Goal: Task Accomplishment & Management: Manage account settings

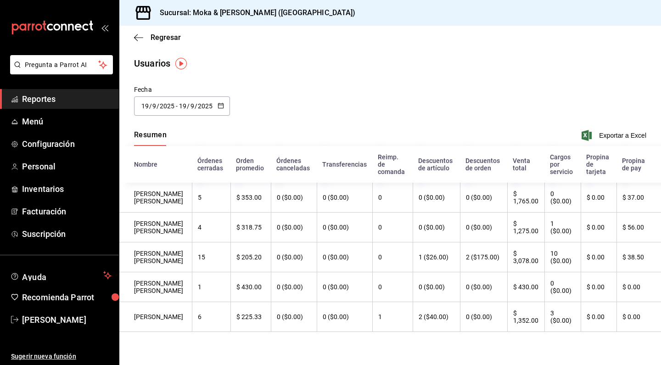
click at [39, 132] on ul "Reportes Menú Configuración Personal Inventarios Facturación Suscripción" at bounding box center [59, 166] width 119 height 155
click at [39, 124] on span "Menú" at bounding box center [67, 121] width 90 height 12
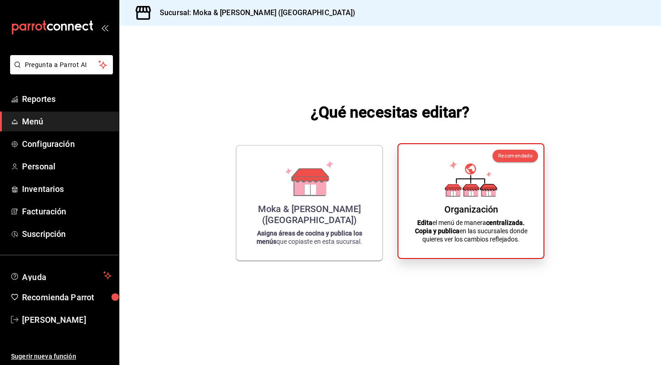
click at [426, 169] on div "Organización Edita el menú de manera centralizada. Copia y publica en las sucur…" at bounding box center [471, 201] width 123 height 99
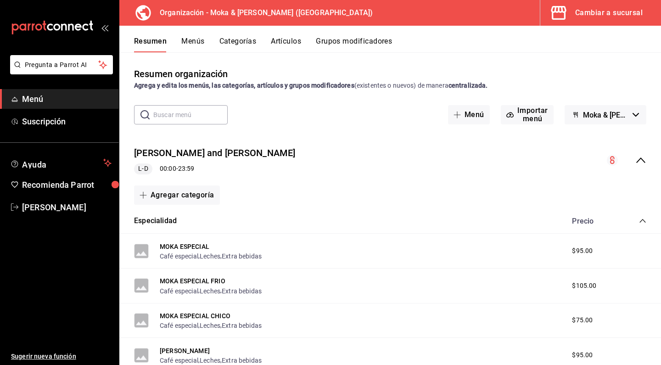
click at [300, 43] on button "Artículos" at bounding box center [286, 45] width 30 height 16
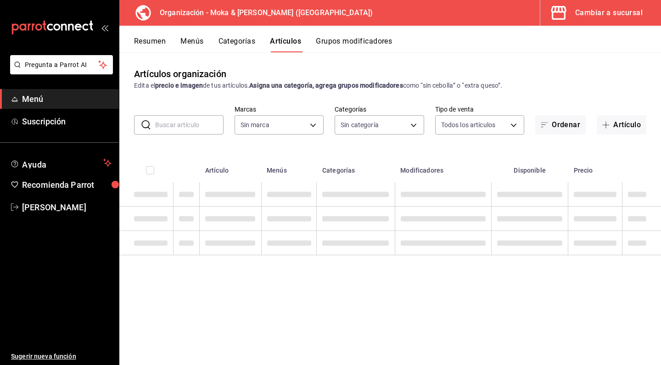
type input "133ffe9b-fe61-4f2a-b4cb-4bb08eaa479a"
type input "35ef7d49-5860-42b9-a74e-f8714ccf72fe,f0715e8d-93ea-4bc3-8789-14c21f83c212,40b05…"
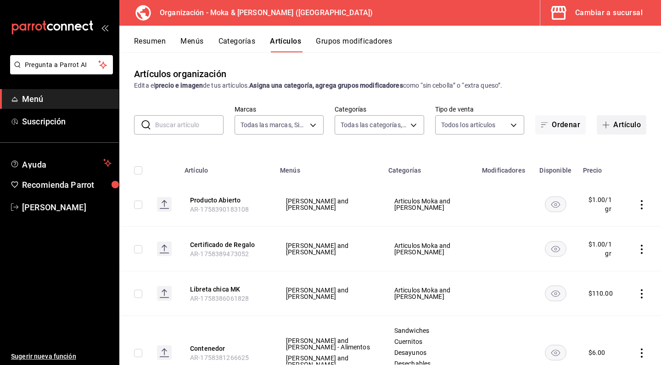
click at [610, 129] on button "Artículo" at bounding box center [622, 124] width 50 height 19
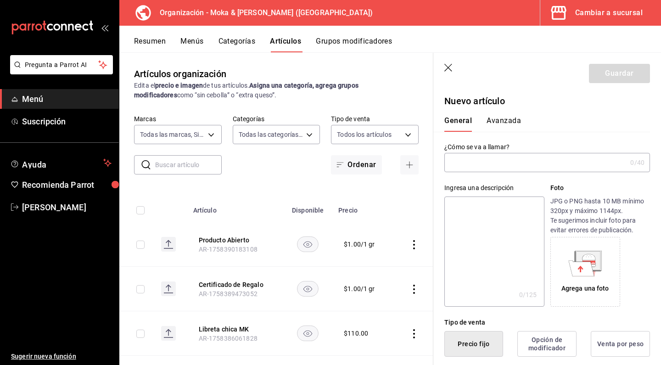
type input "AR-1758405718491"
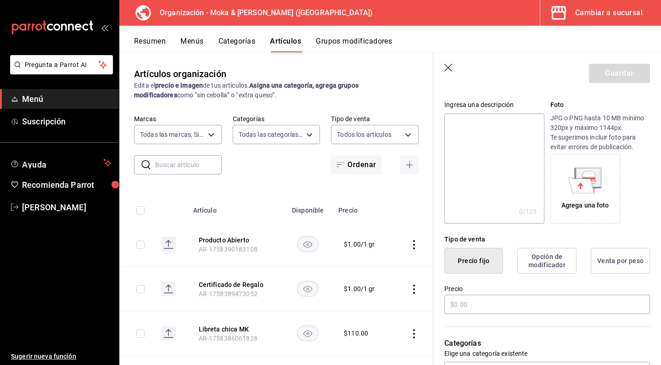
scroll to position [88, 0]
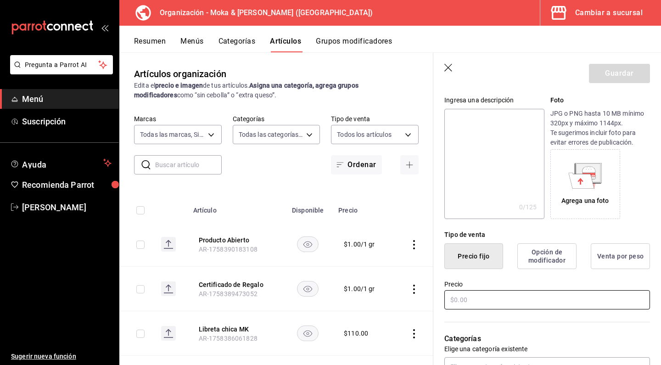
type input "Bola de Helado"
click at [507, 304] on input "text" at bounding box center [548, 299] width 206 height 19
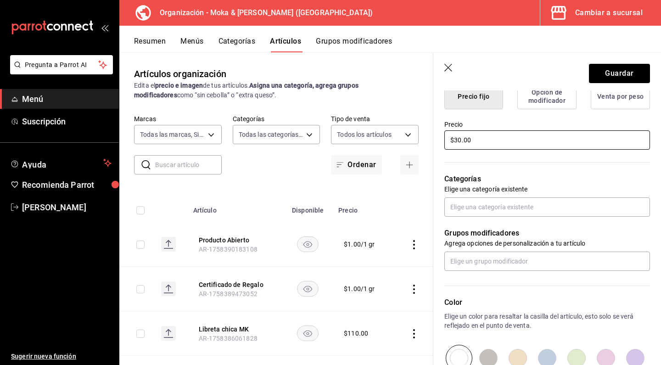
scroll to position [248, 0]
type input "$30.00"
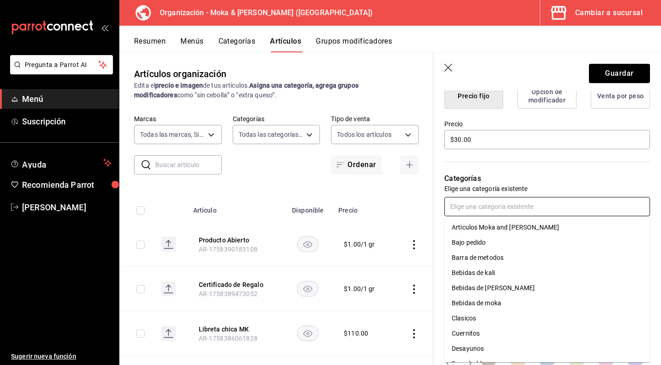
click at [482, 211] on input "text" at bounding box center [548, 206] width 206 height 19
type input "mal"
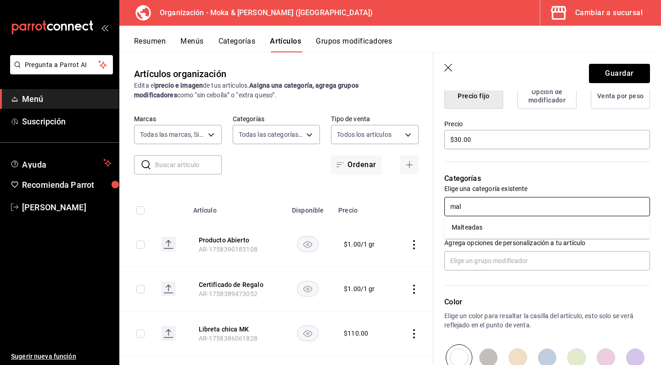
click at [470, 225] on li "Malteadas" at bounding box center [548, 227] width 206 height 15
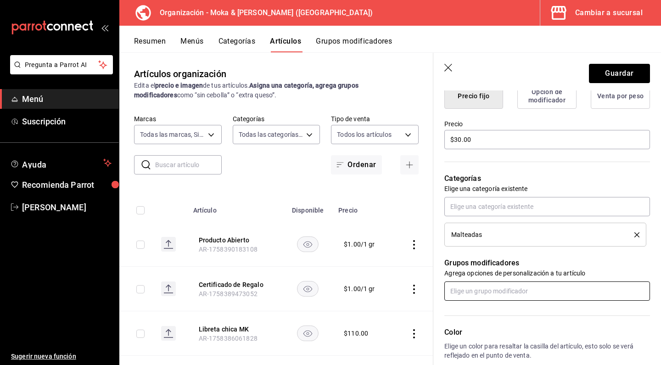
click at [476, 287] on input "text" at bounding box center [548, 291] width 206 height 19
type input "h"
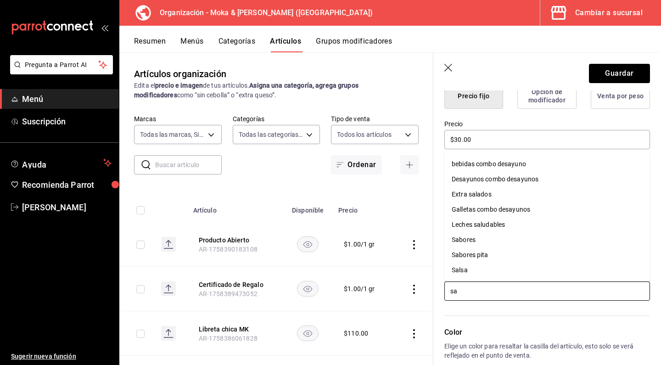
type input "s"
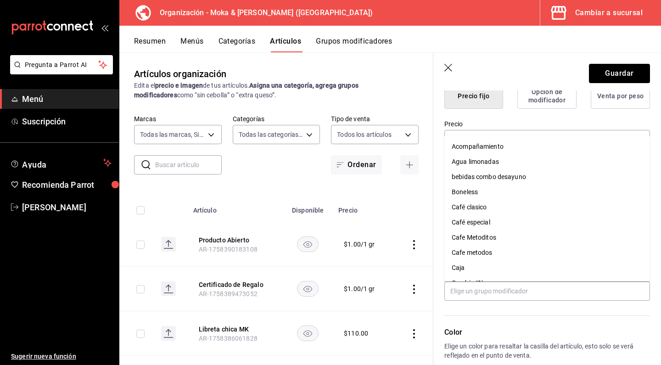
click at [490, 320] on div "Color Elige un color para resaltar la casilla del artículo, esto solo se verá r…" at bounding box center [542, 351] width 217 height 101
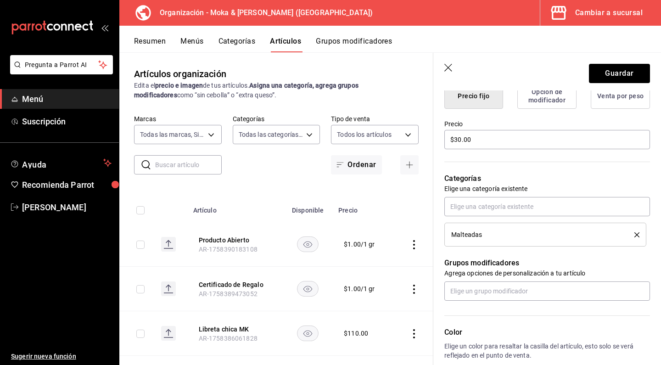
scroll to position [254, 0]
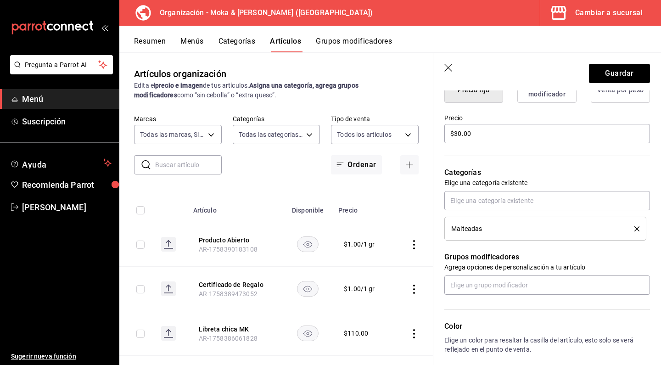
click at [364, 37] on button "Grupos modificadores" at bounding box center [354, 45] width 76 height 16
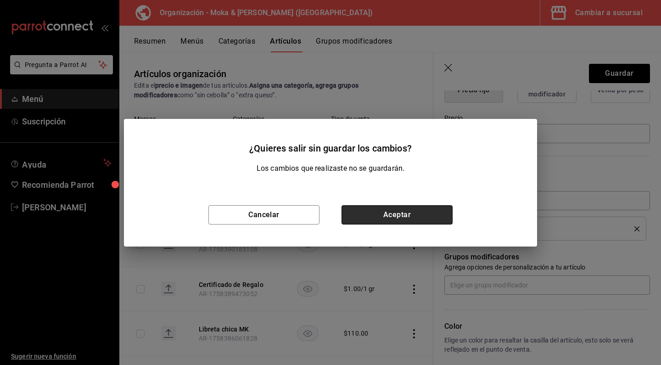
click at [360, 206] on button "Aceptar" at bounding box center [397, 214] width 111 height 19
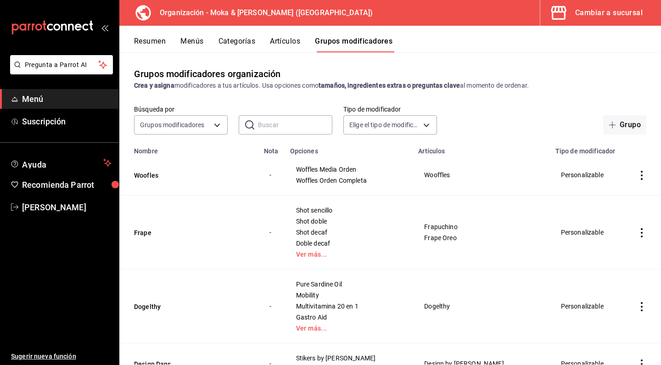
click at [291, 47] on button "Artículos" at bounding box center [285, 45] width 30 height 16
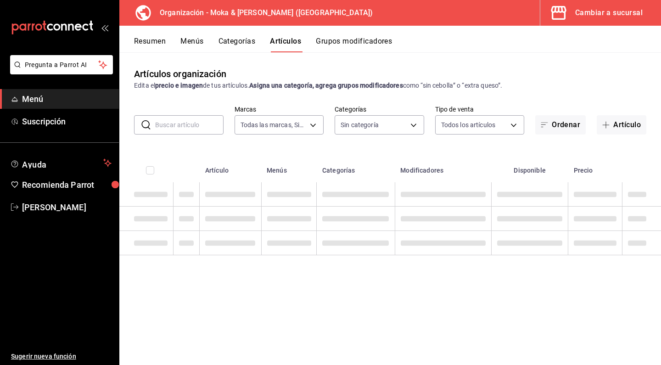
type input "133ffe9b-fe61-4f2a-b4cb-4bb08eaa479a"
type input "35ef7d49-5860-42b9-a74e-f8714ccf72fe,f0715e8d-93ea-4bc3-8789-14c21f83c212,40b05…"
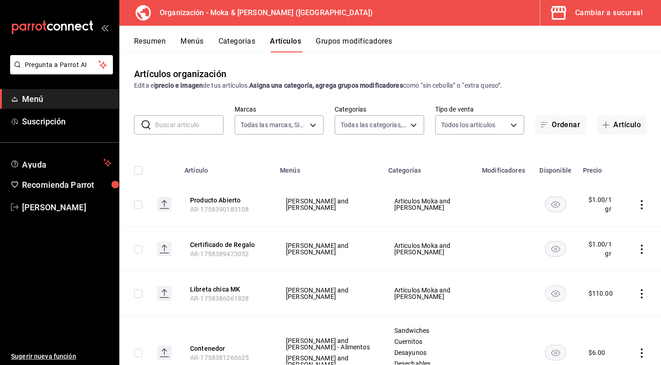
click at [199, 130] on input "text" at bounding box center [189, 125] width 68 height 18
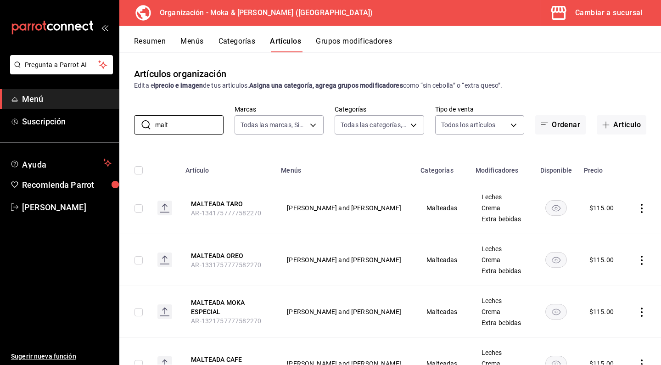
type input "malt"
click at [618, 135] on div "Artículos organización Edita el precio e imagen de tus artículos. Asigna una ca…" at bounding box center [390, 208] width 542 height 312
click at [618, 129] on button "Artículo" at bounding box center [622, 124] width 50 height 19
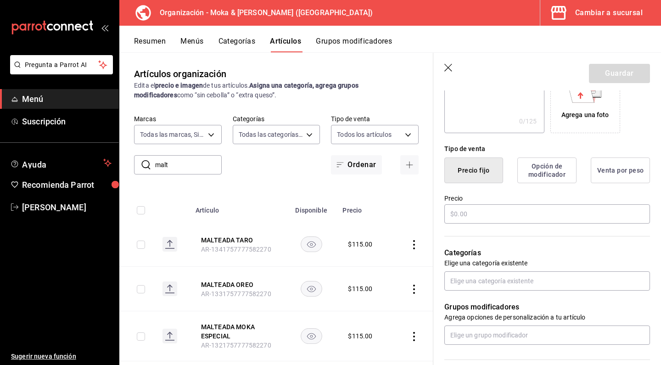
scroll to position [191, 0]
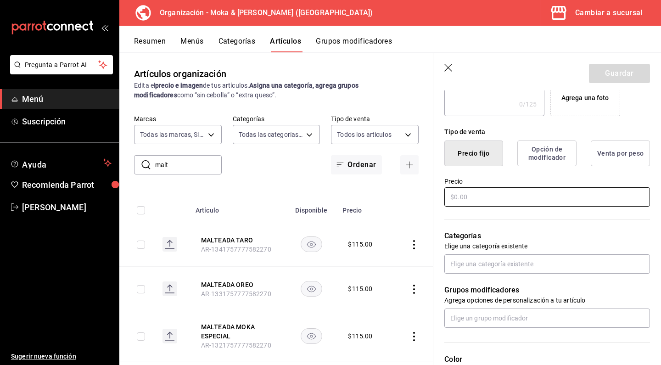
type input "Bola de Helado"
click at [485, 205] on input "text" at bounding box center [548, 196] width 206 height 19
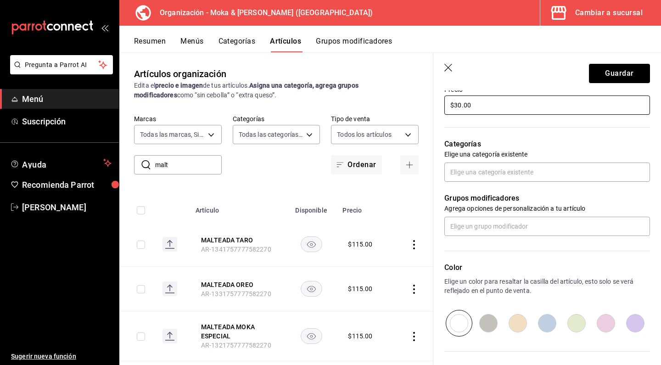
scroll to position [305, 0]
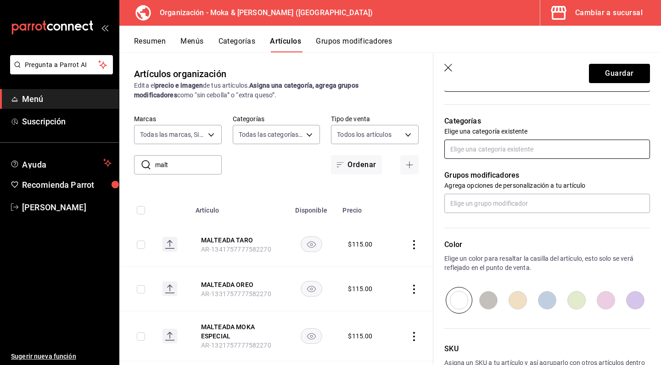
type input "$30.00"
click at [474, 141] on input "text" at bounding box center [548, 149] width 206 height 19
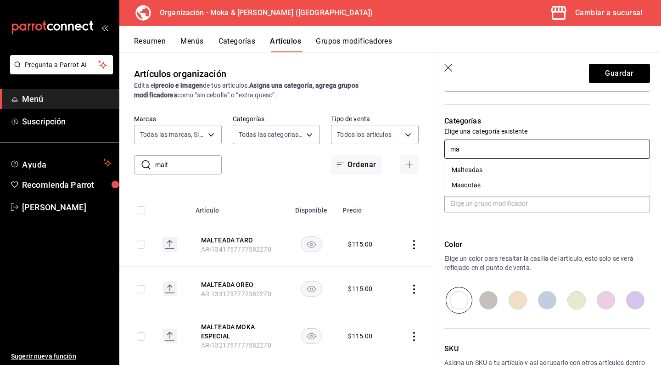
type input "mal"
click at [467, 168] on li "Malteadas" at bounding box center [548, 170] width 206 height 15
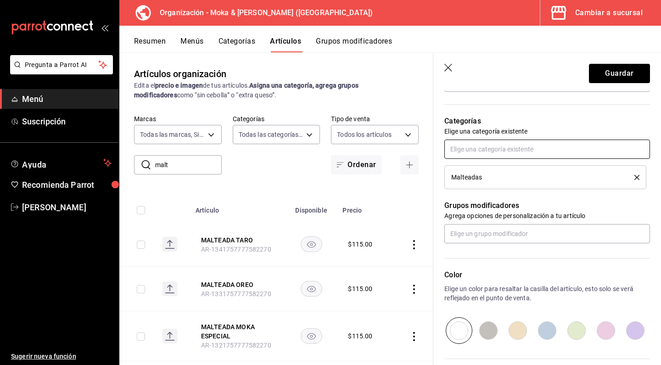
scroll to position [320, 0]
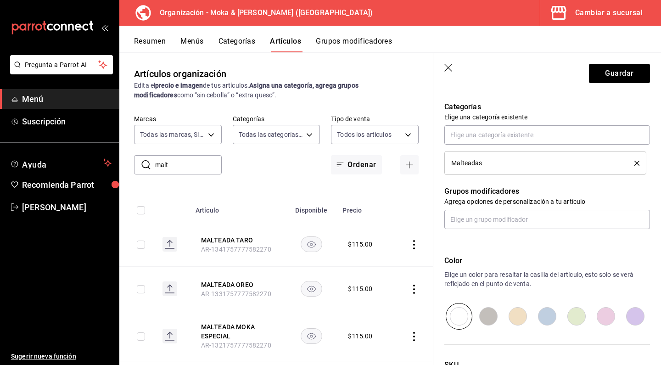
click at [639, 317] on input "radio" at bounding box center [635, 316] width 29 height 27
radio input "true"
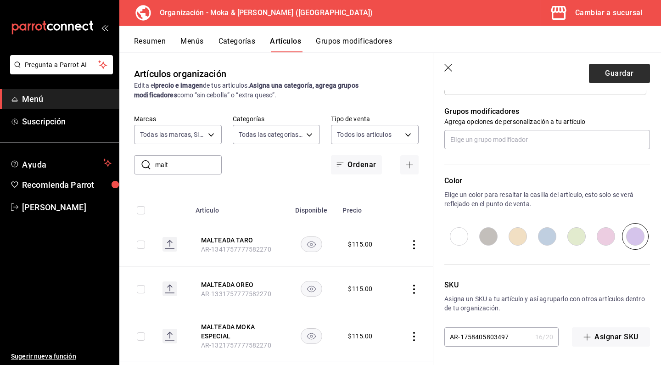
scroll to position [400, 0]
click at [613, 71] on button "Guardar" at bounding box center [619, 73] width 61 height 19
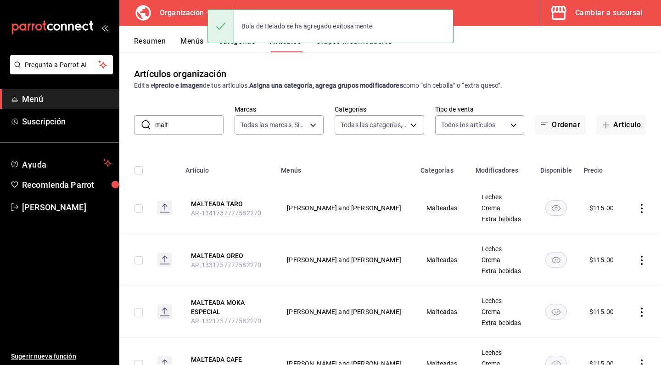
click at [198, 42] on button "Menús" at bounding box center [191, 45] width 23 height 16
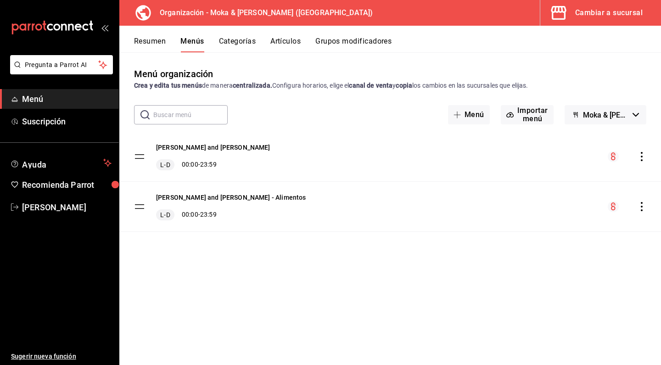
click at [639, 156] on icon "actions" at bounding box center [641, 156] width 9 height 9
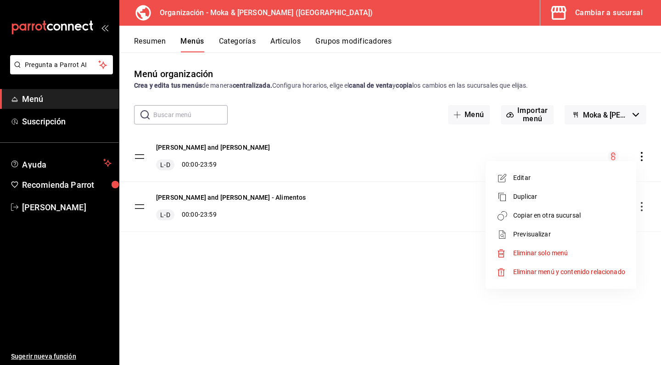
click at [553, 213] on span "Copiar en otra sucursal" at bounding box center [569, 216] width 112 height 10
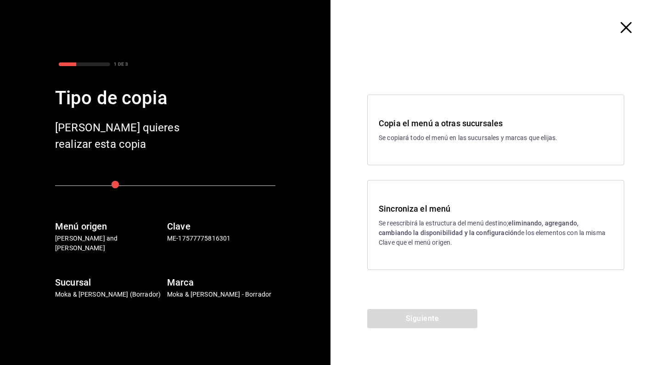
click at [420, 226] on p "Se reescribirá la estructura del menú destino; eliminando, agregando, cambiando…" at bounding box center [496, 233] width 234 height 29
click at [413, 319] on button "Siguiente" at bounding box center [422, 318] width 110 height 19
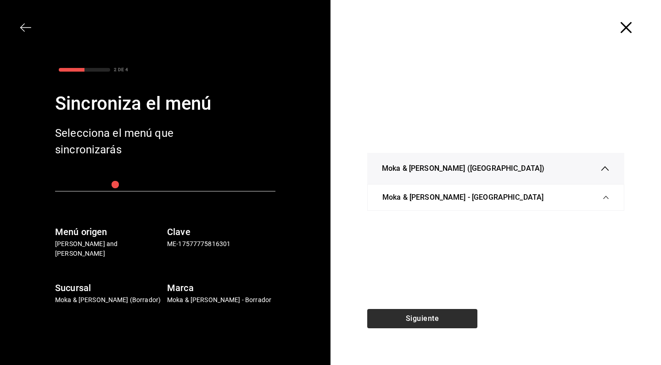
click at [413, 319] on div "Siguiente" at bounding box center [423, 337] width 184 height 56
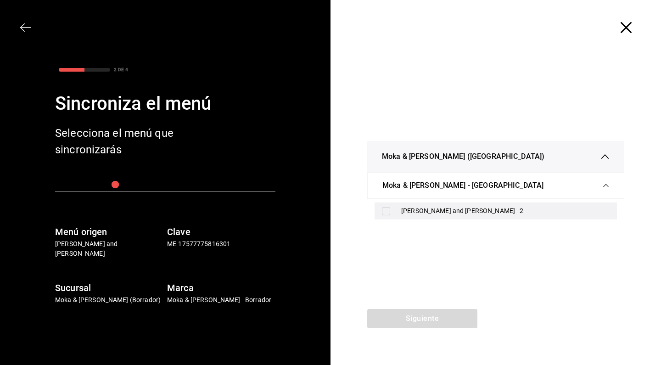
click at [385, 214] on input "checkbox" at bounding box center [386, 211] width 8 height 8
checkbox input "true"
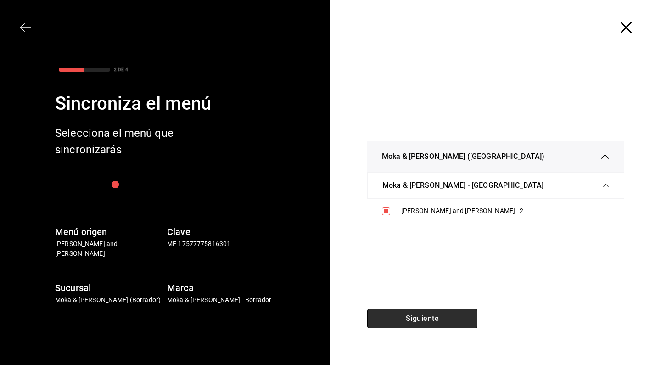
click at [401, 309] on button "Siguiente" at bounding box center [422, 318] width 110 height 19
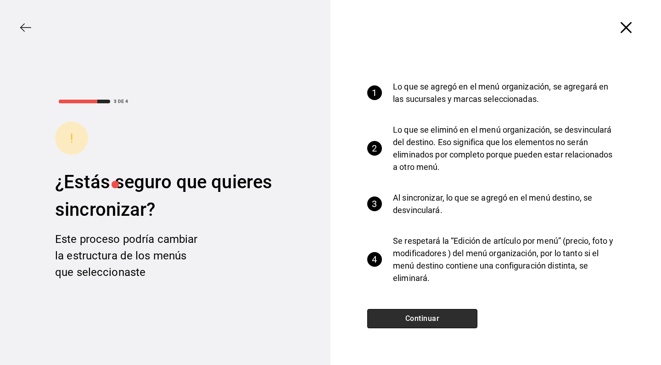
click at [400, 317] on button "Continuar" at bounding box center [422, 318] width 110 height 19
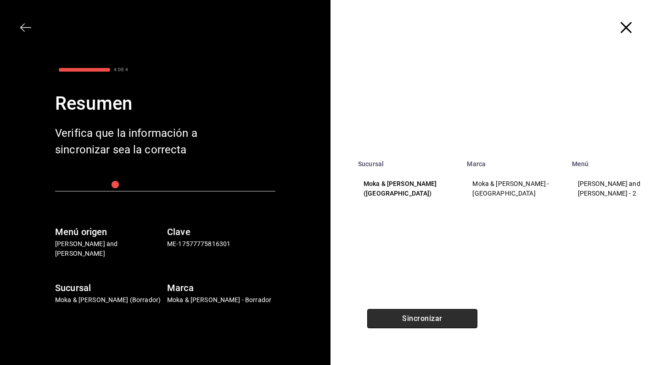
click at [400, 317] on button "Sincronizar" at bounding box center [422, 318] width 110 height 19
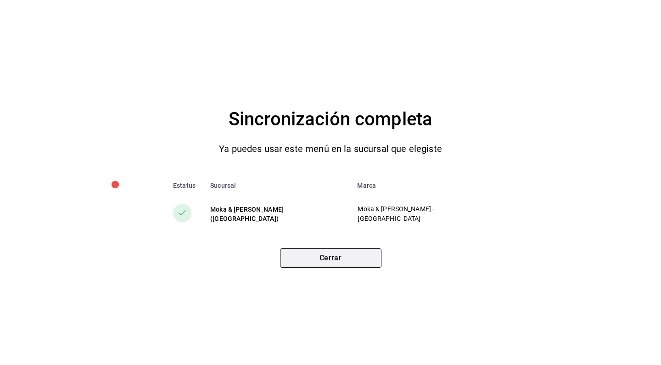
click at [343, 256] on button "Cerrar" at bounding box center [330, 257] width 101 height 19
